Goal: Task Accomplishment & Management: Manage account settings

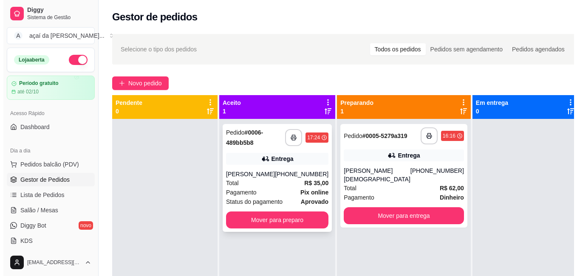
scroll to position [42, 0]
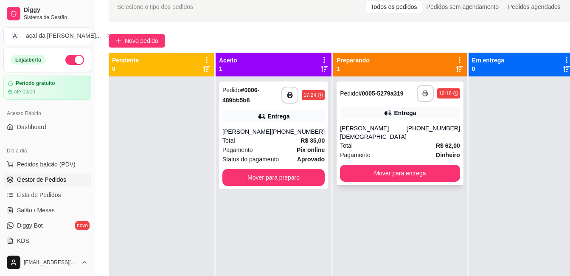
click at [366, 129] on div "[PERSON_NAME][DEMOGRAPHIC_DATA]" at bounding box center [373, 132] width 67 height 17
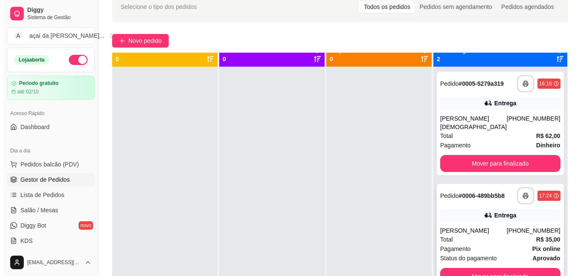
scroll to position [0, 0]
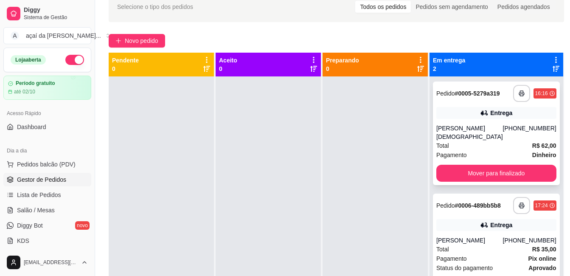
click at [481, 127] on div "[PERSON_NAME][DEMOGRAPHIC_DATA]" at bounding box center [469, 132] width 67 height 17
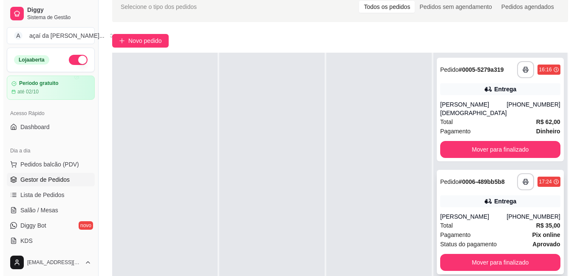
scroll to position [56, 0]
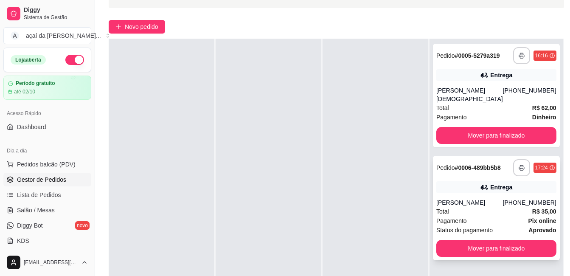
click at [502, 184] on div "Entrega" at bounding box center [501, 187] width 22 height 8
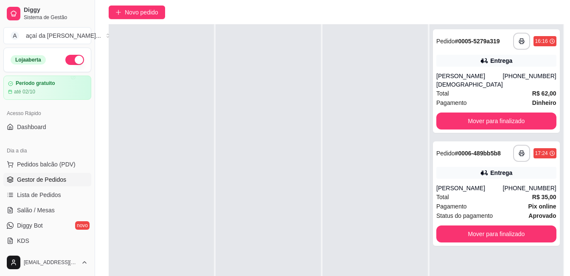
scroll to position [0, 0]
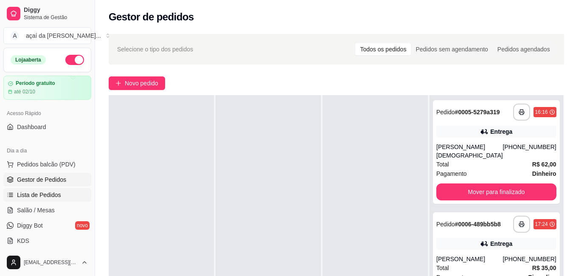
click at [16, 196] on link "Lista de Pedidos" at bounding box center [47, 195] width 88 height 14
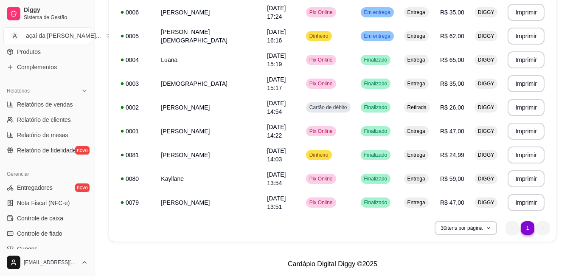
scroll to position [335, 0]
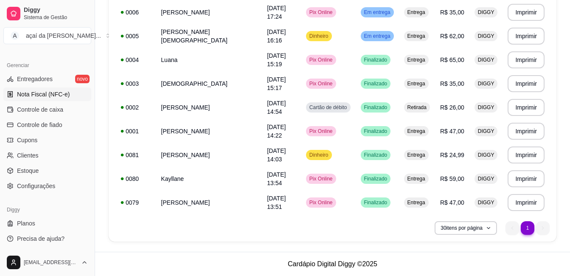
click at [55, 100] on link "Nota Fiscal (NFC-e)" at bounding box center [47, 94] width 88 height 14
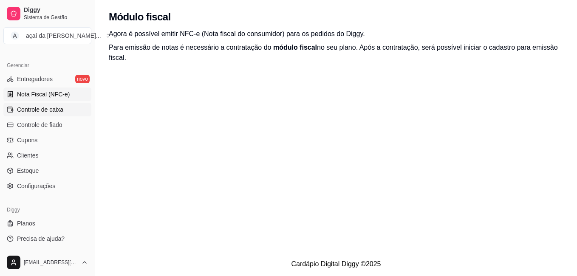
click at [51, 107] on span "Controle de caixa" at bounding box center [40, 109] width 46 height 8
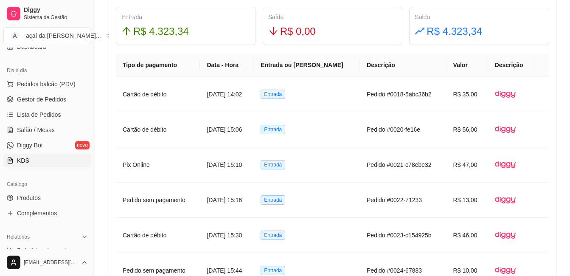
scroll to position [94, 0]
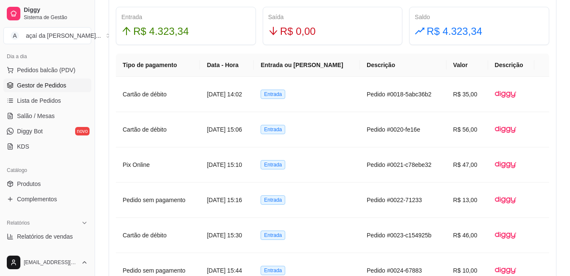
click at [66, 90] on link "Gestor de Pedidos" at bounding box center [47, 86] width 88 height 14
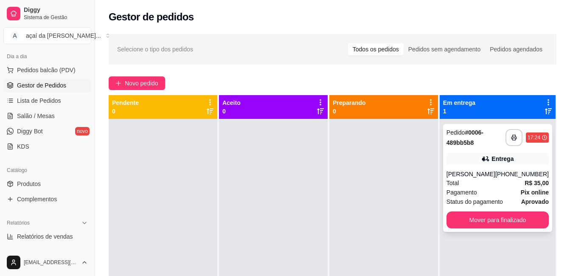
click at [496, 186] on div "Total R$ 35,00" at bounding box center [498, 182] width 102 height 9
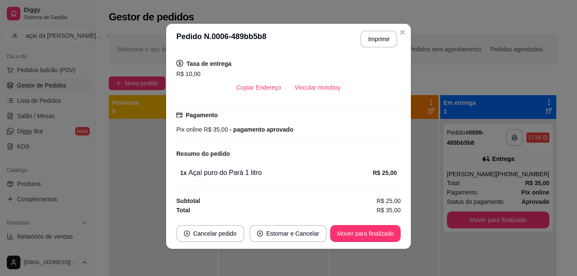
scroll to position [130, 0]
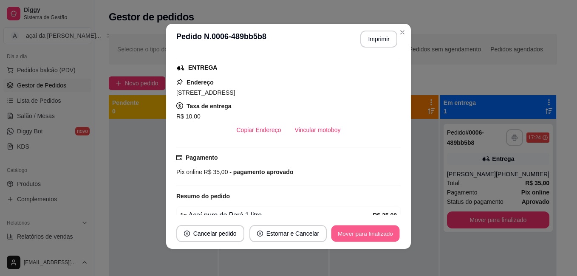
click at [346, 239] on button "Mover para finalizado" at bounding box center [365, 233] width 68 height 17
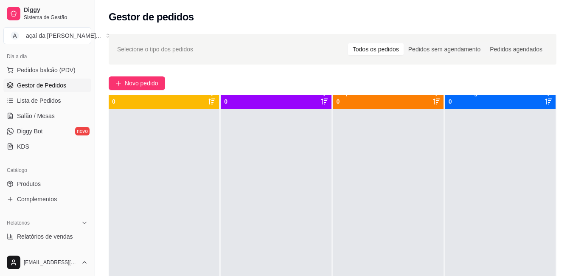
scroll to position [0, 0]
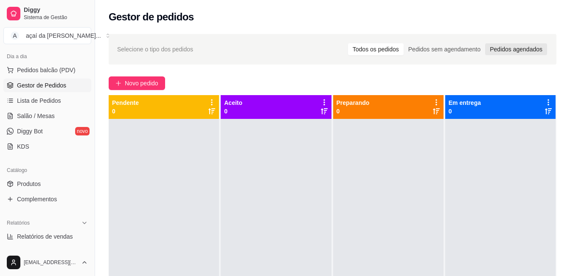
click at [510, 44] on div "Pedidos agendados" at bounding box center [516, 49] width 62 height 12
click at [485, 43] on input "Pedidos agendados" at bounding box center [485, 43] width 0 height 0
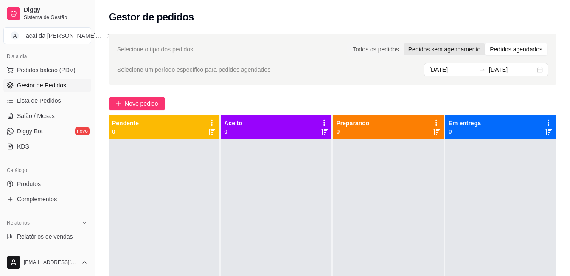
click at [463, 45] on div "Pedidos sem agendamento" at bounding box center [445, 49] width 82 height 12
click at [404, 43] on input "Pedidos sem agendamento" at bounding box center [404, 43] width 0 height 0
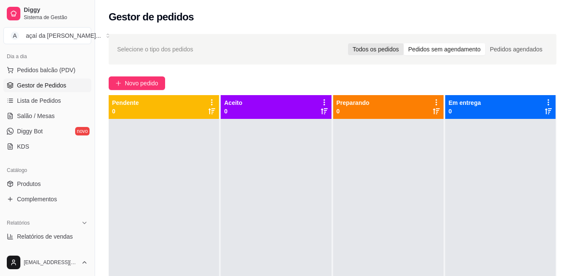
click at [370, 47] on div "Todos os pedidos" at bounding box center [376, 49] width 56 height 12
click at [348, 43] on input "Todos os pedidos" at bounding box center [348, 43] width 0 height 0
click at [58, 182] on link "Produtos" at bounding box center [47, 184] width 88 height 14
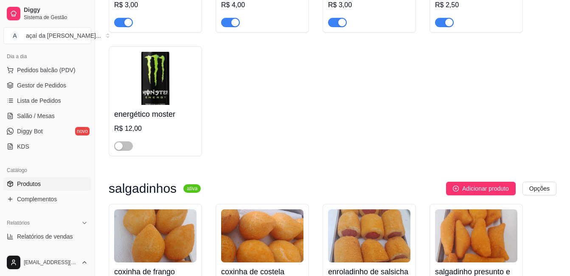
scroll to position [1755, 0]
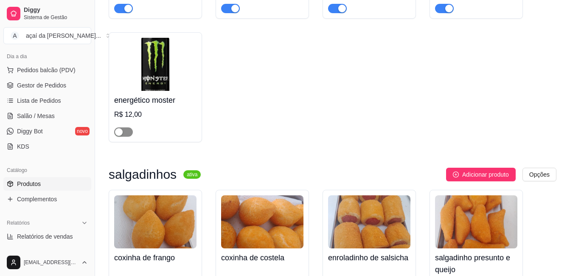
click at [126, 134] on span "button" at bounding box center [123, 131] width 19 height 9
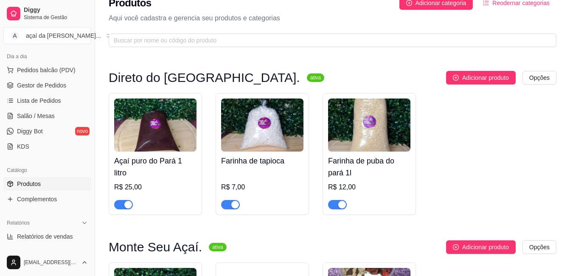
scroll to position [0, 0]
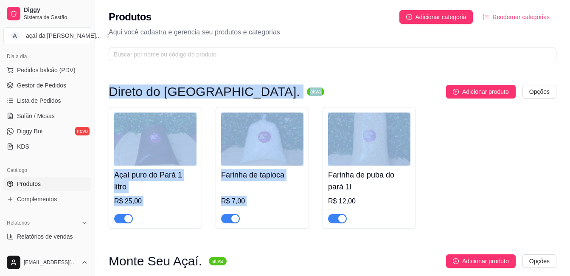
drag, startPoint x: 105, startPoint y: 90, endPoint x: 419, endPoint y: 131, distance: 316.4
drag, startPoint x: 419, startPoint y: 131, endPoint x: 453, endPoint y: 134, distance: 33.7
click at [453, 134] on div "Açaí puro do Pará 1 litro R$ 25,00 Farinha de tapioca R$ 7,00 Farinha de puba d…" at bounding box center [333, 168] width 448 height 122
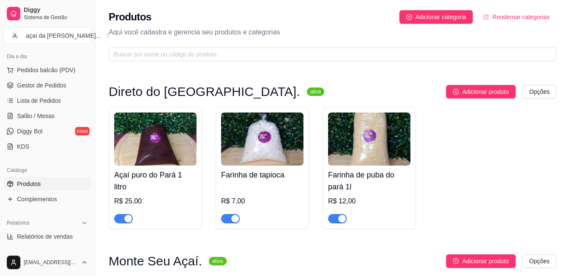
scroll to position [28, 0]
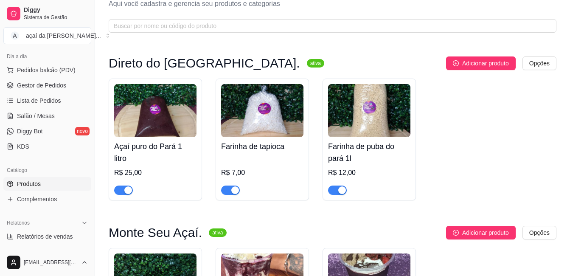
click at [241, 175] on div "R$ 7,00" at bounding box center [262, 173] width 82 height 10
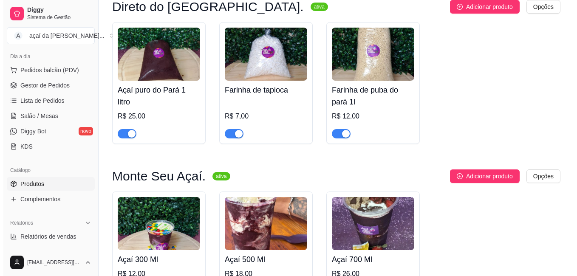
scroll to position [0, 0]
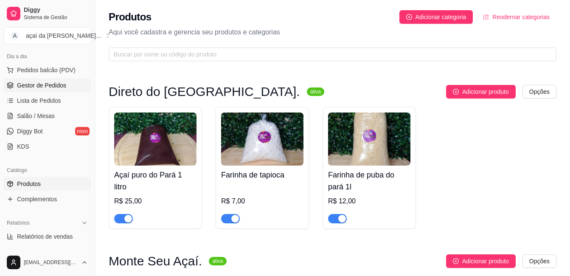
click at [62, 89] on span "Gestor de Pedidos" at bounding box center [41, 85] width 49 height 8
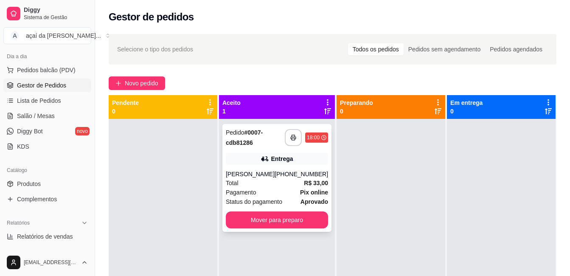
click at [237, 188] on span "Total" at bounding box center [232, 182] width 13 height 9
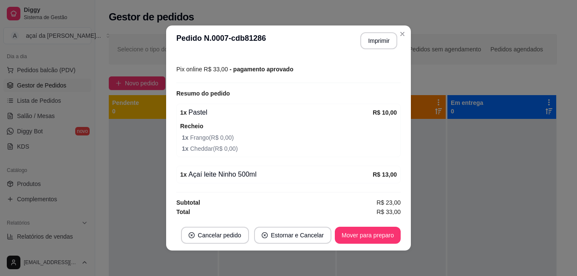
scroll to position [2, 0]
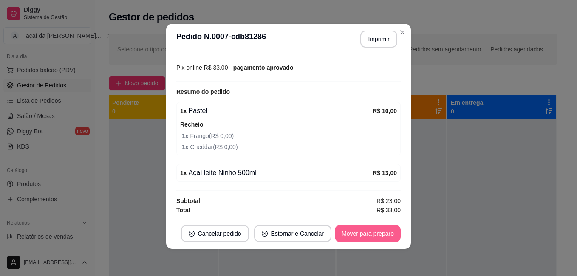
click at [380, 231] on button "Mover para preparo" at bounding box center [368, 233] width 66 height 17
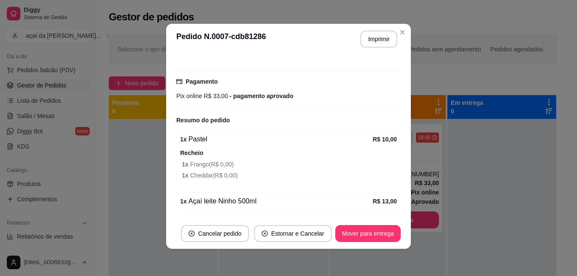
scroll to position [235, 0]
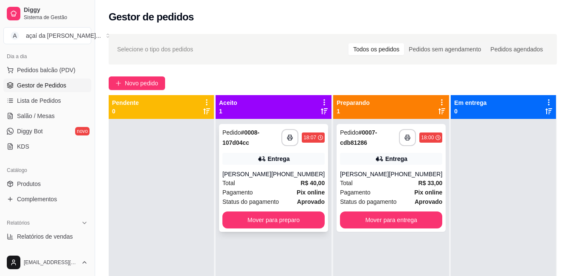
click at [251, 155] on div "Entrega" at bounding box center [273, 159] width 102 height 12
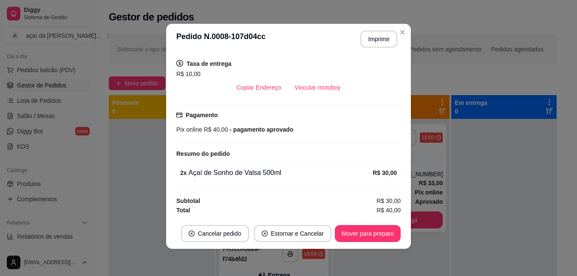
scroll to position [0, 0]
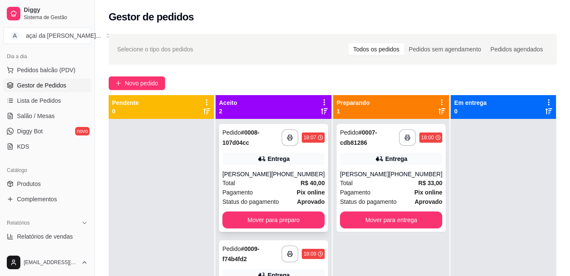
click at [253, 178] on div "[PERSON_NAME]" at bounding box center [246, 174] width 49 height 8
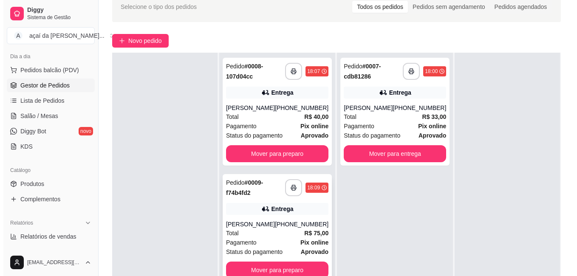
scroll to position [99, 0]
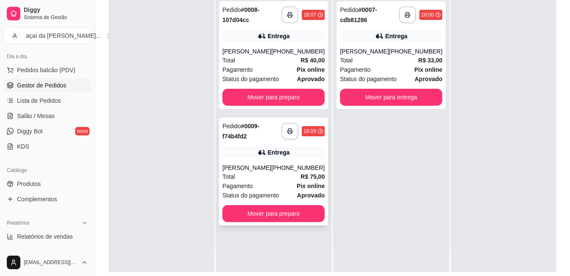
click at [292, 172] on div "[PHONE_NUMBER]" at bounding box center [297, 167] width 53 height 8
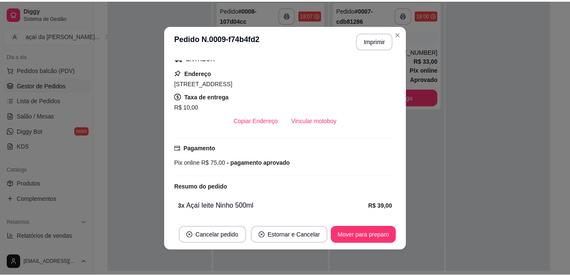
scroll to position [212, 0]
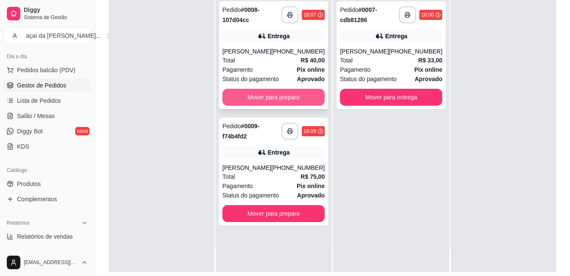
click at [245, 104] on button "Mover para preparo" at bounding box center [273, 97] width 102 height 17
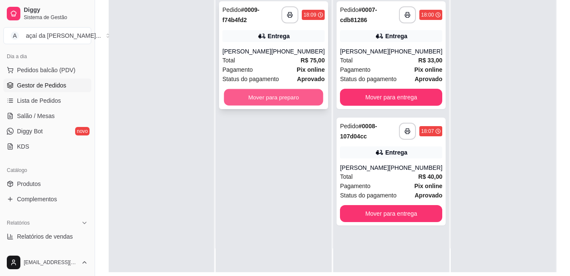
click at [299, 95] on button "Mover para preparo" at bounding box center [273, 97] width 99 height 17
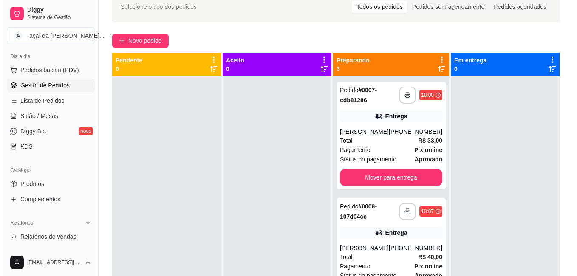
scroll to position [28, 0]
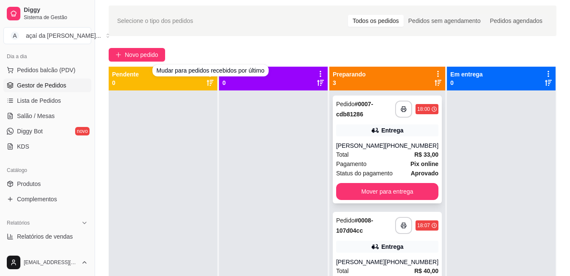
click at [349, 149] on div "[PERSON_NAME]" at bounding box center [360, 145] width 49 height 8
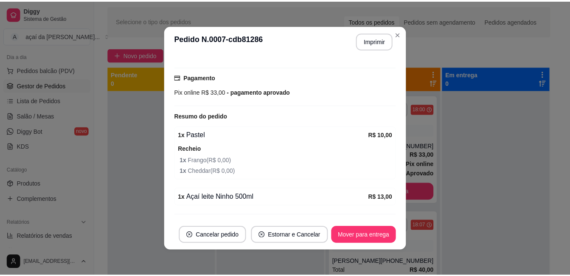
scroll to position [235, 0]
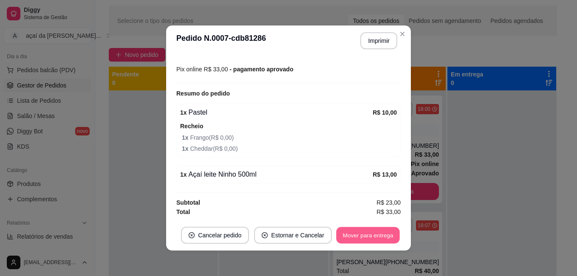
click at [376, 237] on button "Mover para entrega" at bounding box center [368, 235] width 64 height 17
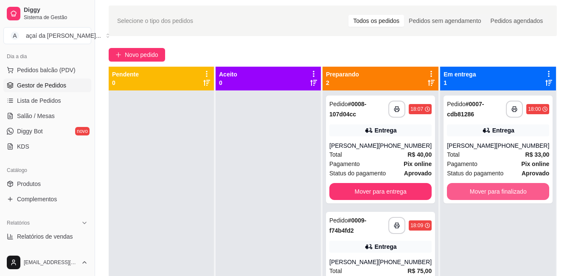
click at [507, 196] on button "Mover para finalizado" at bounding box center [498, 191] width 102 height 17
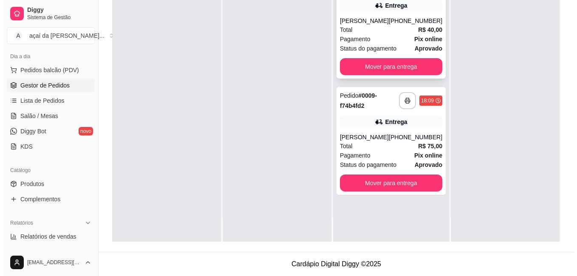
scroll to position [73, 0]
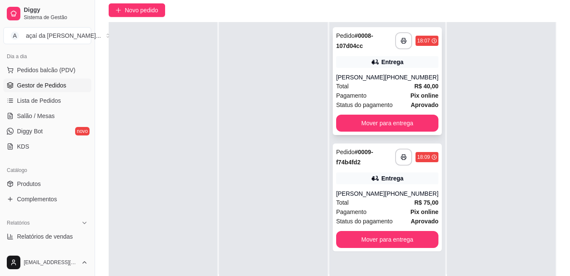
click at [387, 82] on div "[PHONE_NUMBER]" at bounding box center [411, 77] width 53 height 8
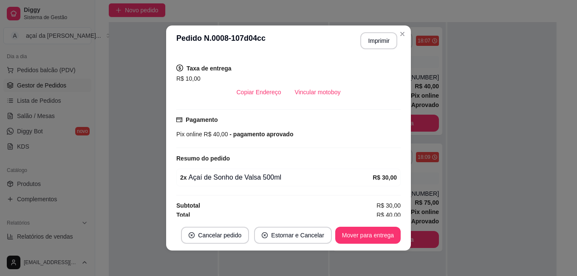
scroll to position [173, 0]
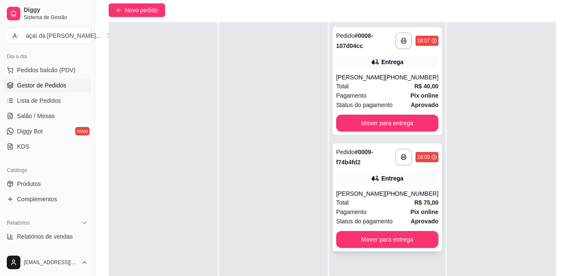
click at [385, 178] on div "**********" at bounding box center [387, 198] width 109 height 108
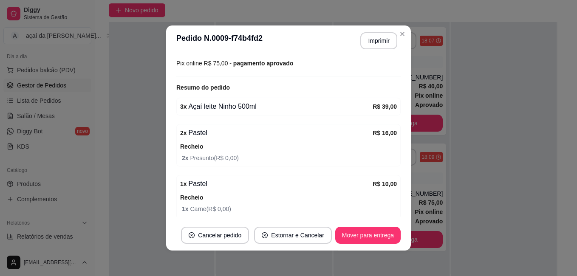
scroll to position [226, 0]
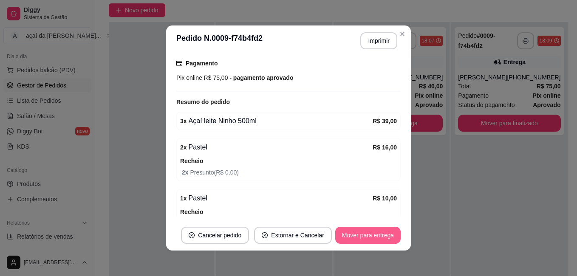
click at [366, 232] on button "Mover para entrega" at bounding box center [367, 235] width 65 height 17
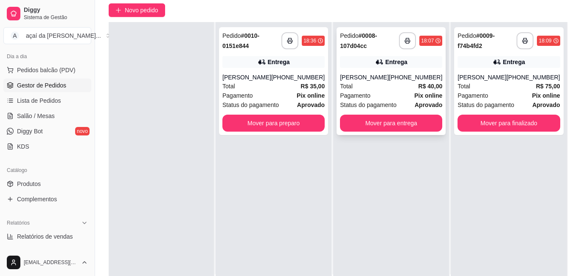
click at [366, 91] on div "Total R$ 40,00" at bounding box center [391, 86] width 102 height 9
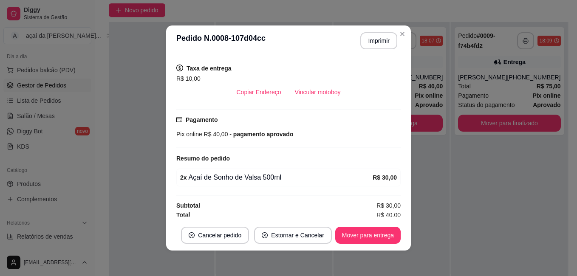
scroll to position [173, 0]
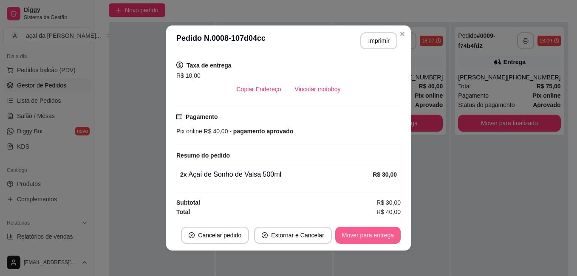
click at [358, 237] on button "Mover para entrega" at bounding box center [367, 235] width 65 height 17
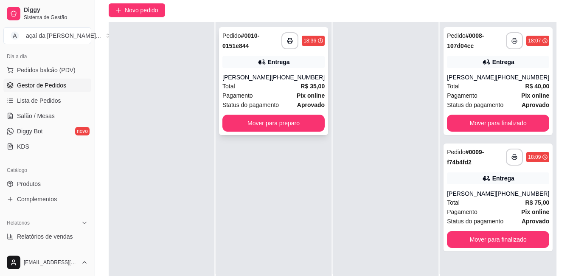
click at [245, 52] on div "**********" at bounding box center [273, 81] width 109 height 108
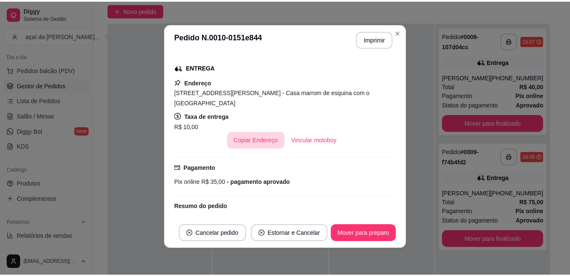
scroll to position [116, 0]
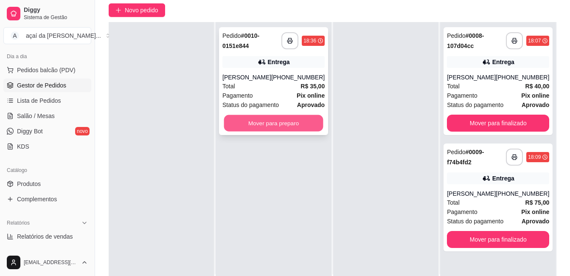
click at [271, 126] on button "Mover para preparo" at bounding box center [273, 123] width 99 height 17
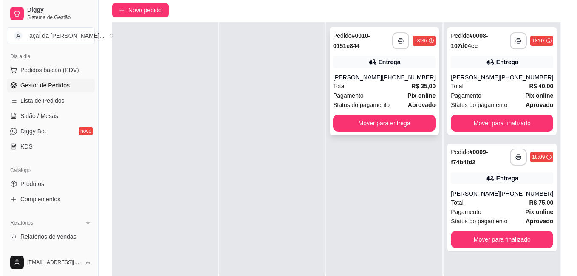
scroll to position [0, 0]
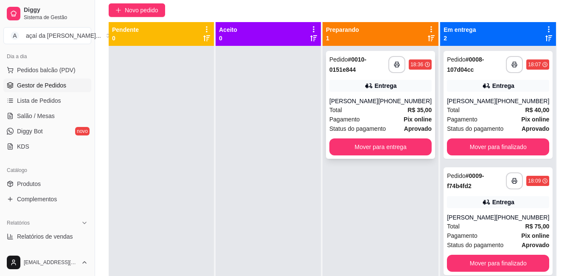
click at [408, 71] on div "**********" at bounding box center [409, 64] width 43 height 17
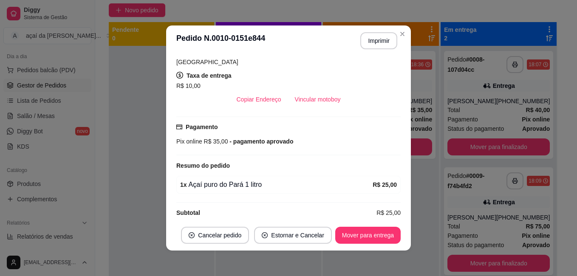
scroll to position [159, 0]
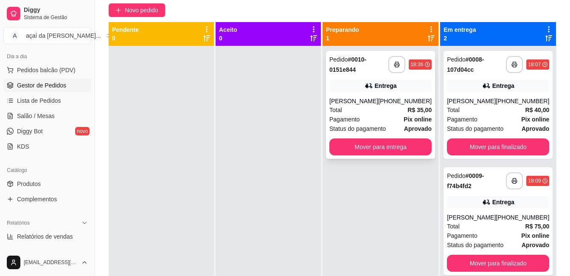
click at [372, 110] on div "Total R$ 35,00" at bounding box center [380, 109] width 102 height 9
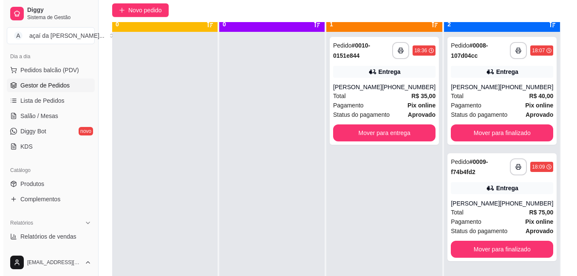
scroll to position [24, 0]
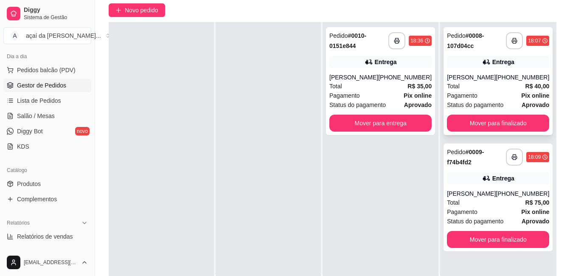
click at [490, 100] on div "Pagamento Pix online" at bounding box center [498, 95] width 102 height 9
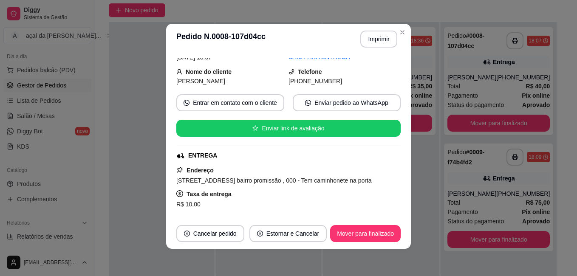
scroll to position [85, 0]
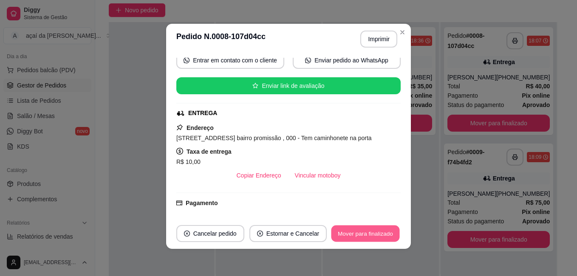
click at [349, 227] on button "Mover para finalizado" at bounding box center [365, 233] width 68 height 17
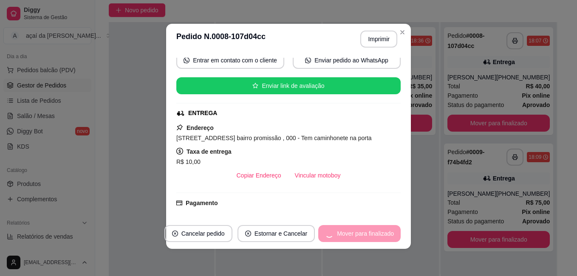
scroll to position [65, 0]
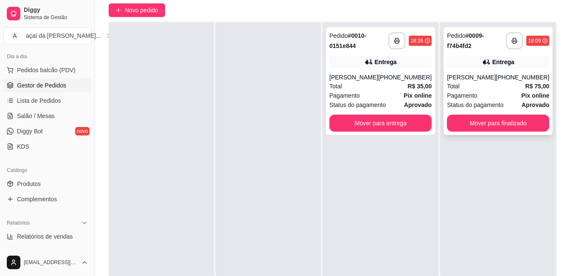
click at [478, 95] on div "Pagamento Pix online" at bounding box center [498, 95] width 102 height 9
